Goal: Transaction & Acquisition: Purchase product/service

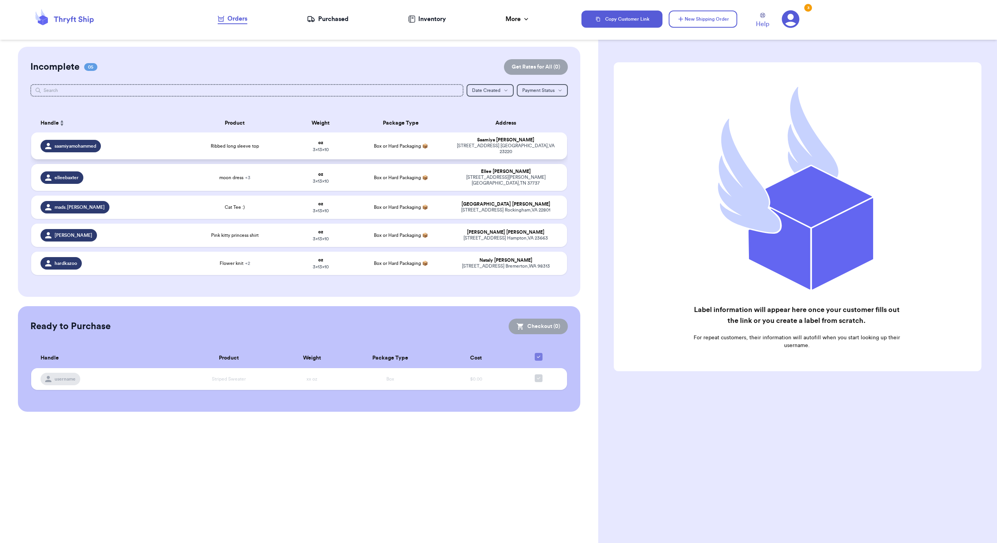
click at [211, 149] on span "Ribbed long sleeve top" at bounding box center [235, 146] width 48 height 6
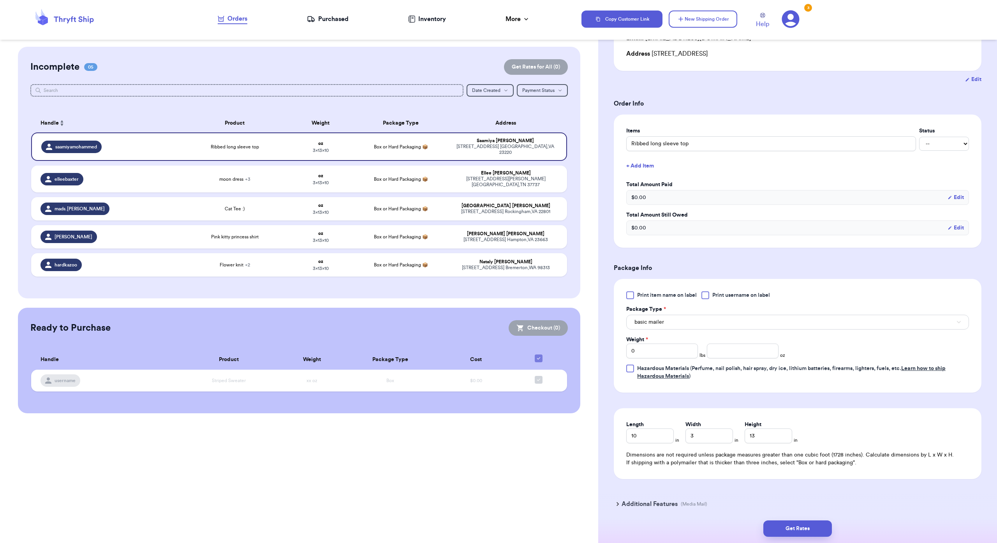
scroll to position [146, 0]
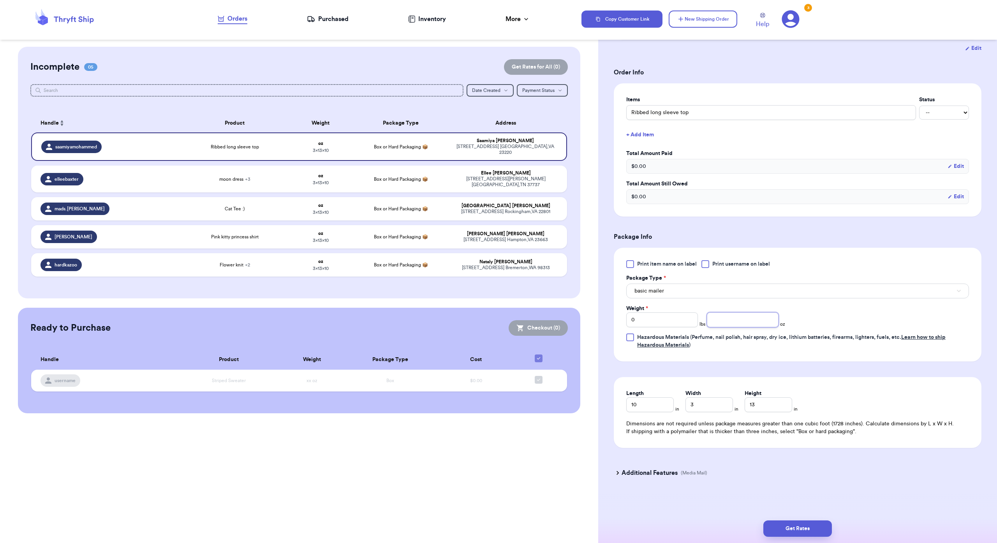
click at [748, 327] on input "number" at bounding box center [743, 319] width 72 height 15
type input "1"
type input "8"
click at [766, 412] on input "13" at bounding box center [769, 404] width 48 height 15
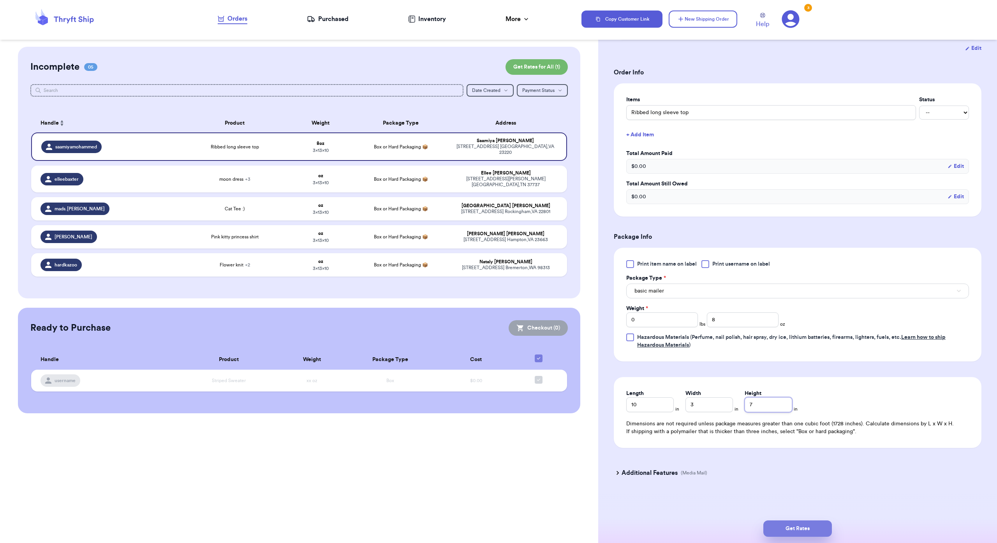
type input "7"
click at [808, 524] on button "Get Rates" at bounding box center [797, 528] width 69 height 16
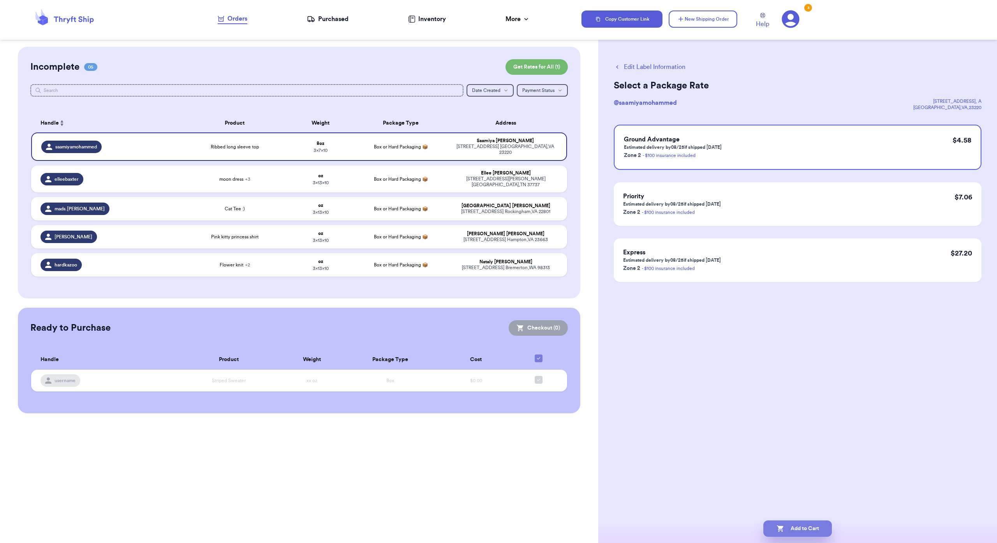
click at [794, 523] on button "Add to Cart" at bounding box center [797, 528] width 69 height 16
checkbox input "true"
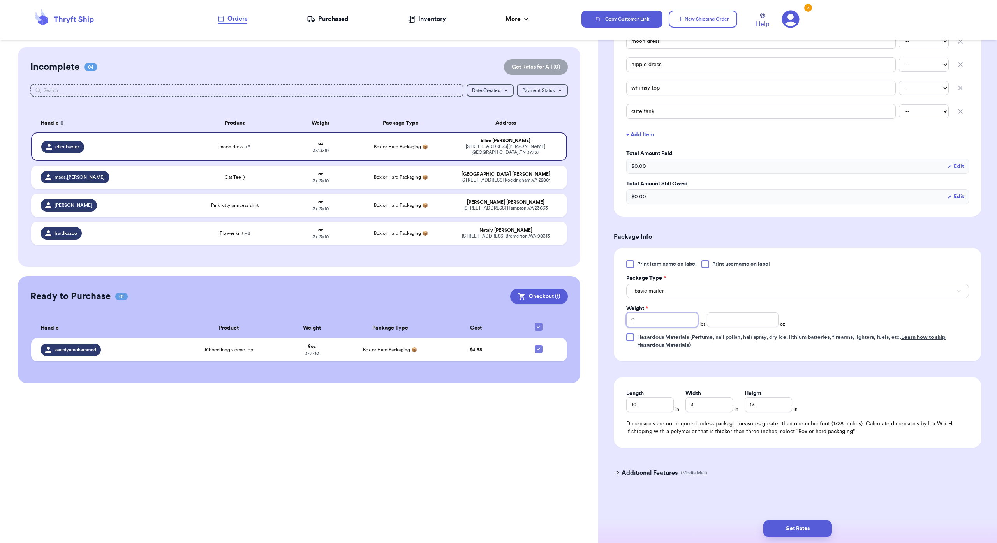
click at [698, 312] on input "0" at bounding box center [662, 319] width 72 height 15
type input "20"
type input "1"
type input "12"
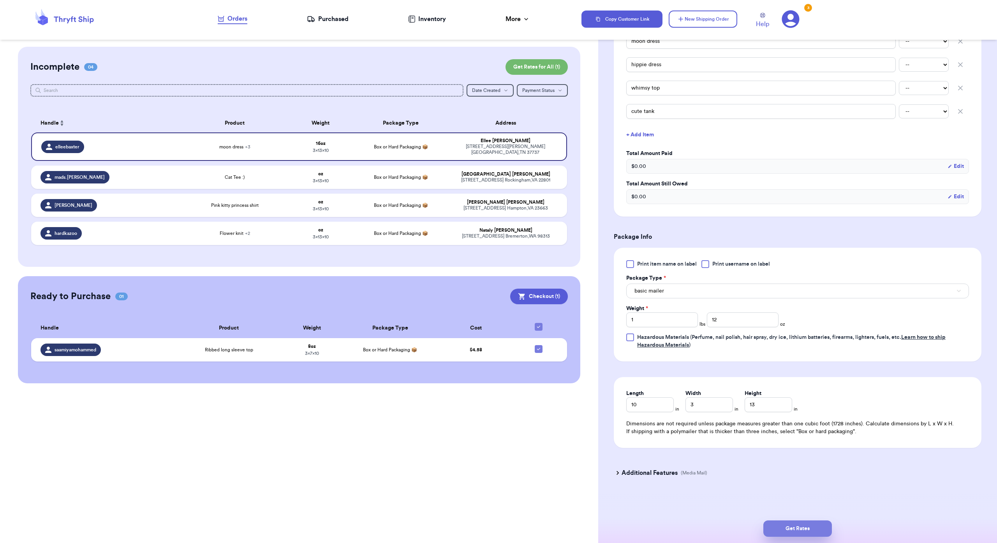
click at [799, 527] on button "Get Rates" at bounding box center [797, 528] width 69 height 16
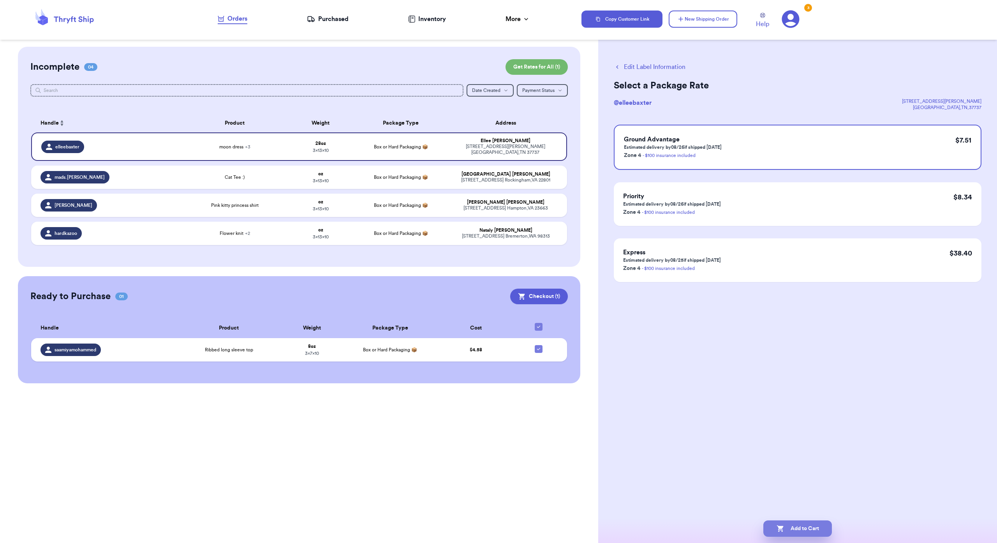
click at [777, 529] on icon "button" at bounding box center [780, 528] width 7 height 7
checkbox input "true"
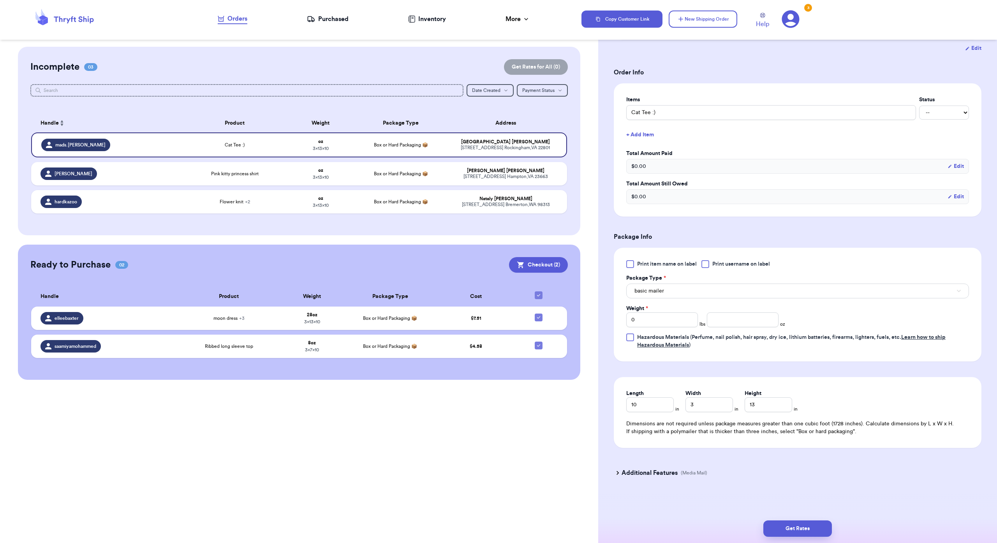
scroll to position [183, 0]
click at [772, 327] on input "number" at bounding box center [743, 319] width 72 height 15
type input "9"
click at [797, 520] on button "Get Rates" at bounding box center [797, 528] width 69 height 16
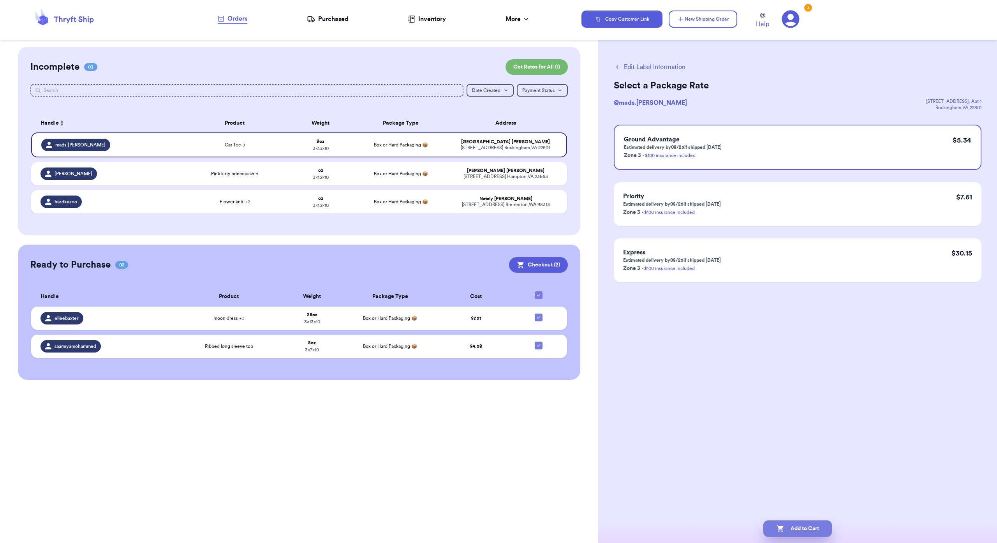
click at [796, 521] on button "Add to Cart" at bounding box center [797, 528] width 69 height 16
checkbox input "true"
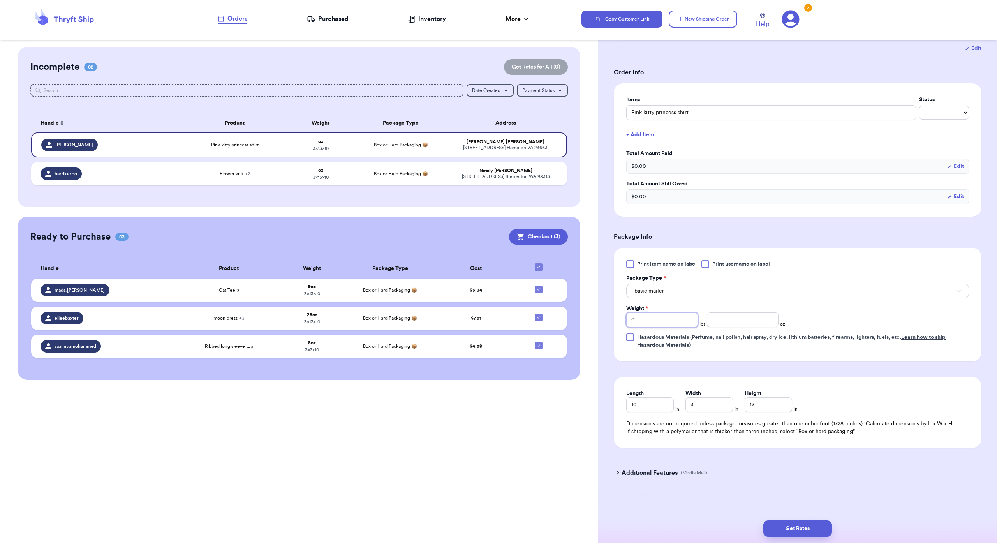
click at [698, 312] on input "0" at bounding box center [662, 319] width 72 height 15
type input "7"
click at [804, 527] on button "Get Rates" at bounding box center [797, 528] width 69 height 16
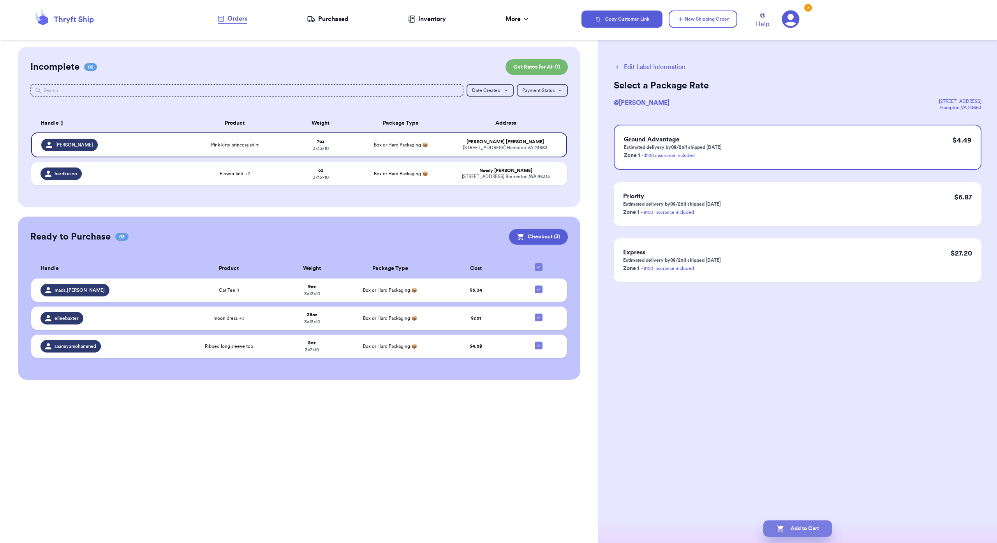
click at [804, 527] on button "Add to Cart" at bounding box center [797, 528] width 69 height 16
checkbox input "true"
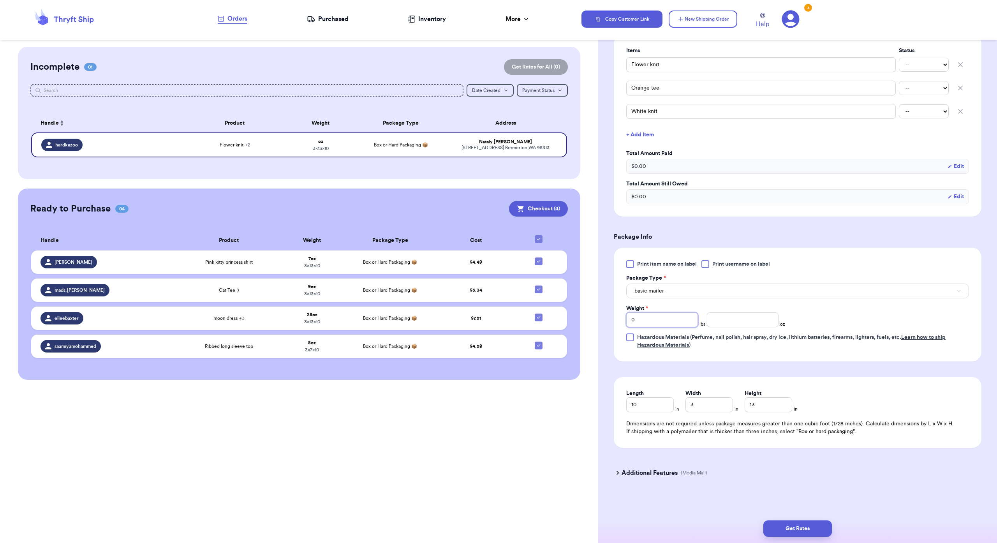
click at [658, 312] on input "0" at bounding box center [662, 319] width 72 height 15
type input "01"
type input "4"
click at [802, 529] on button "Get Rates" at bounding box center [797, 528] width 69 height 16
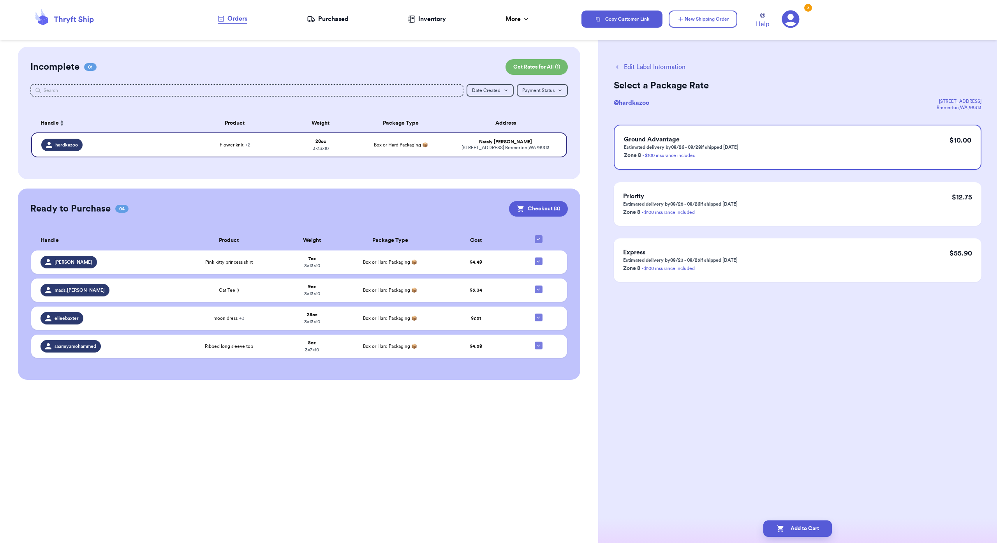
click at [781, 538] on div "Add to Cart" at bounding box center [797, 528] width 399 height 29
click at [780, 531] on button "Add to Cart" at bounding box center [797, 528] width 69 height 16
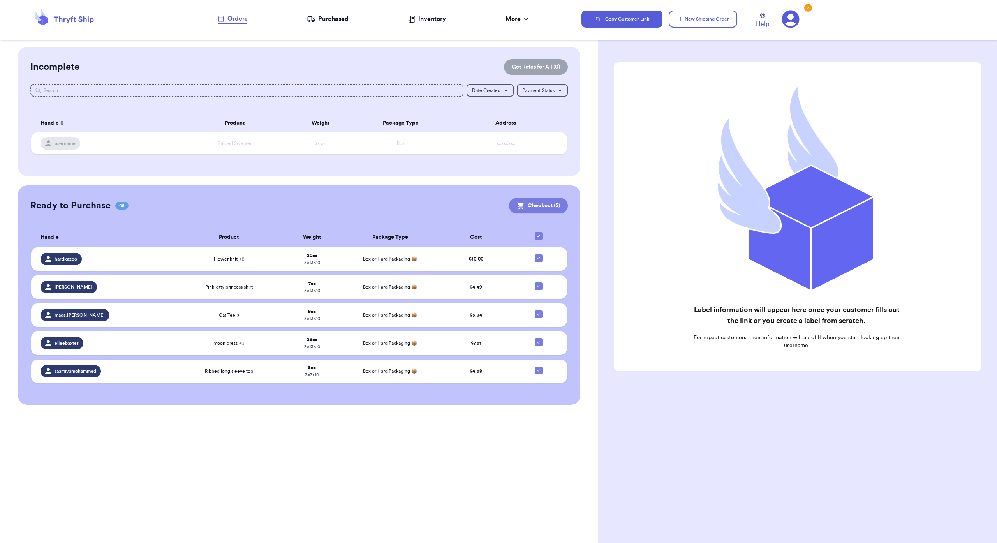
click at [517, 210] on icon at bounding box center [521, 206] width 8 height 8
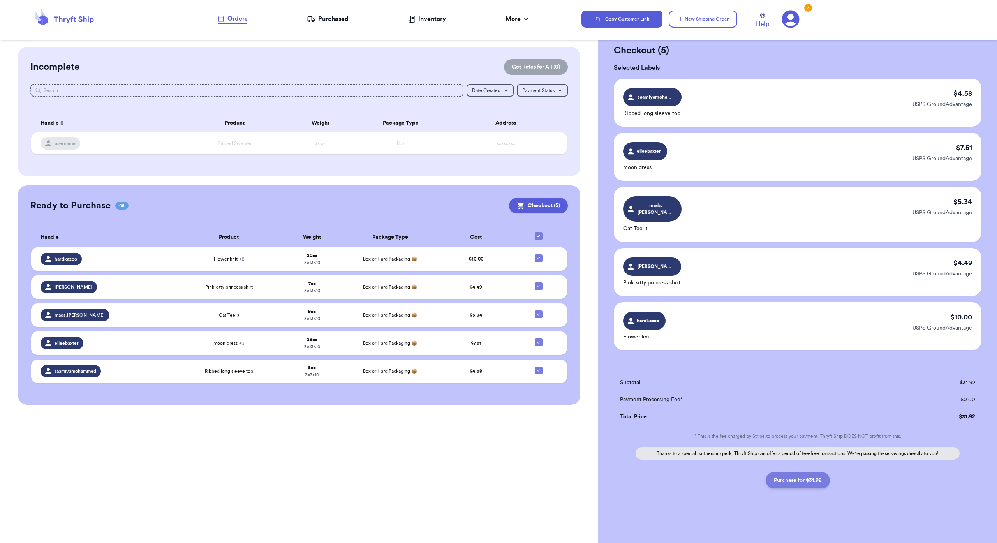
click at [809, 485] on button "Purchase for $31.92" at bounding box center [798, 480] width 64 height 16
checkbox input "false"
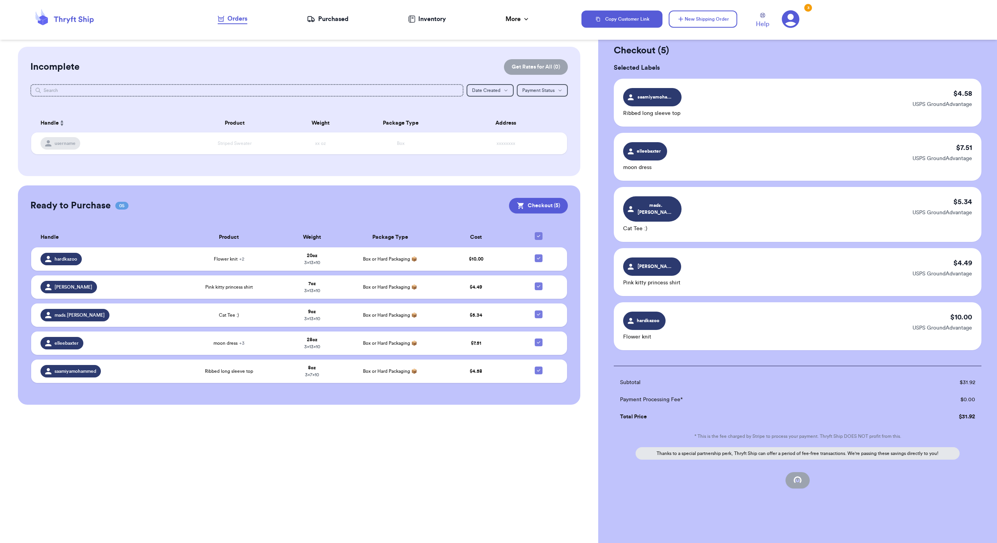
checkbox input "false"
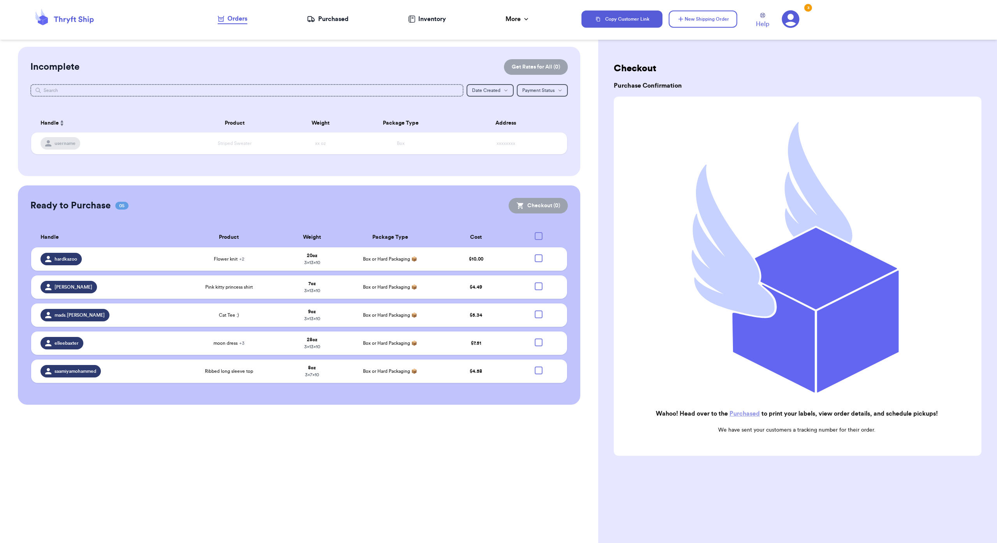
checkbox input "true"
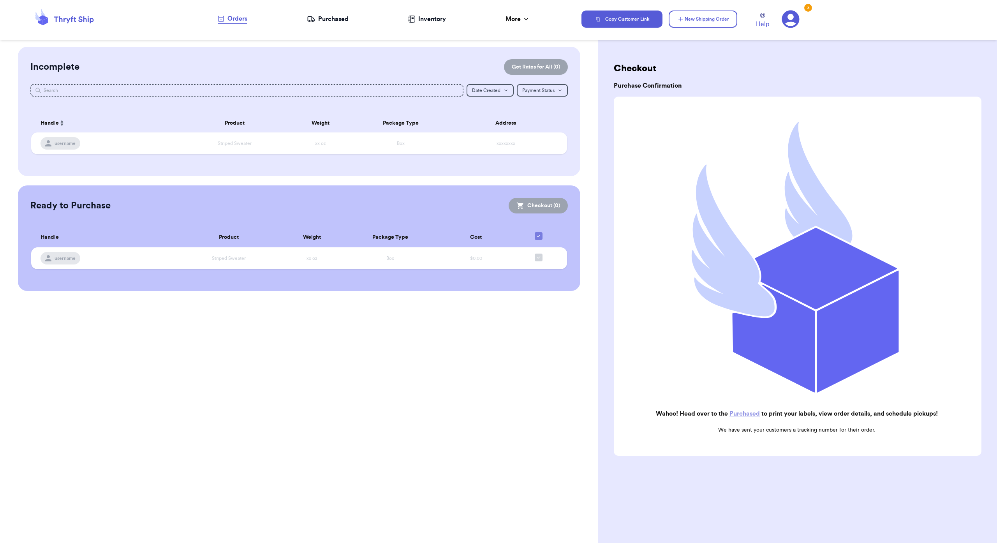
click at [327, 21] on div "Purchased" at bounding box center [328, 18] width 42 height 9
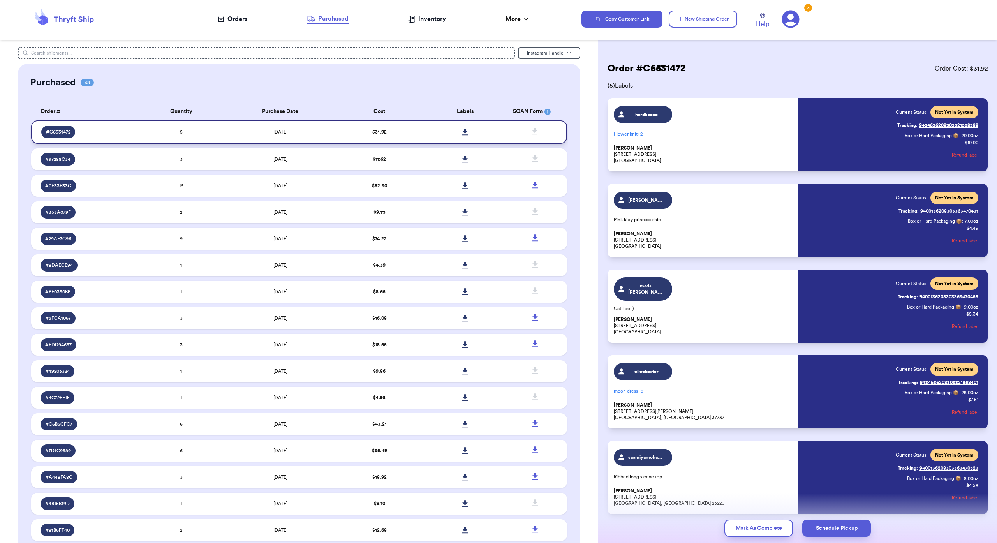
click at [457, 141] on link at bounding box center [465, 131] width 17 height 17
